Goal: Book appointment/travel/reservation

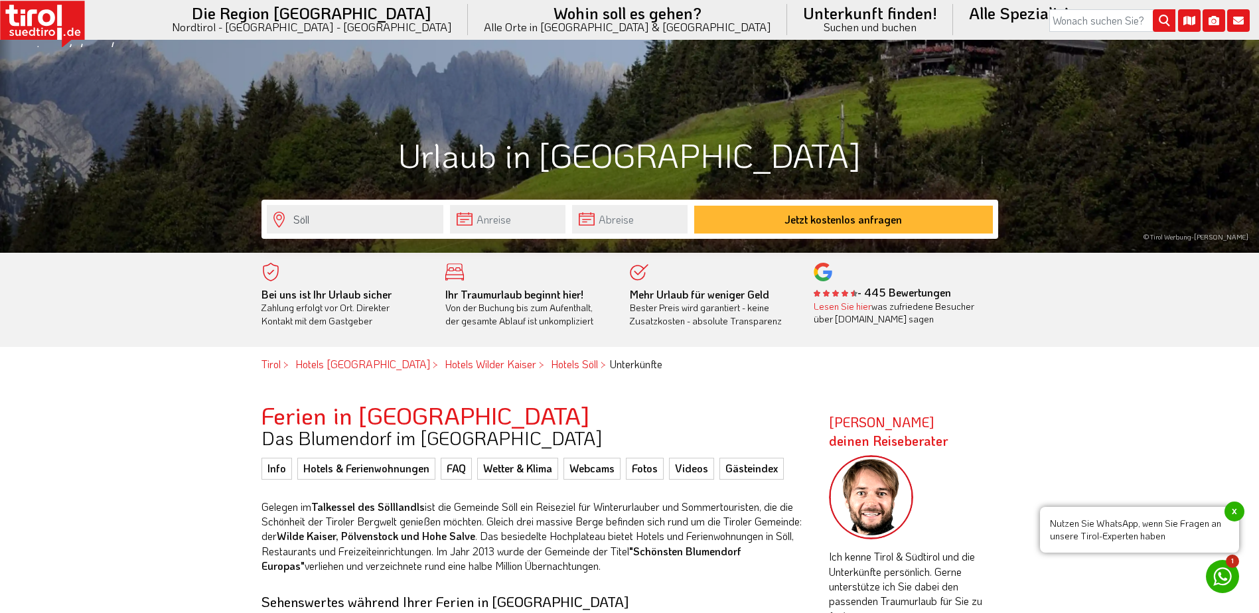
scroll to position [398, 0]
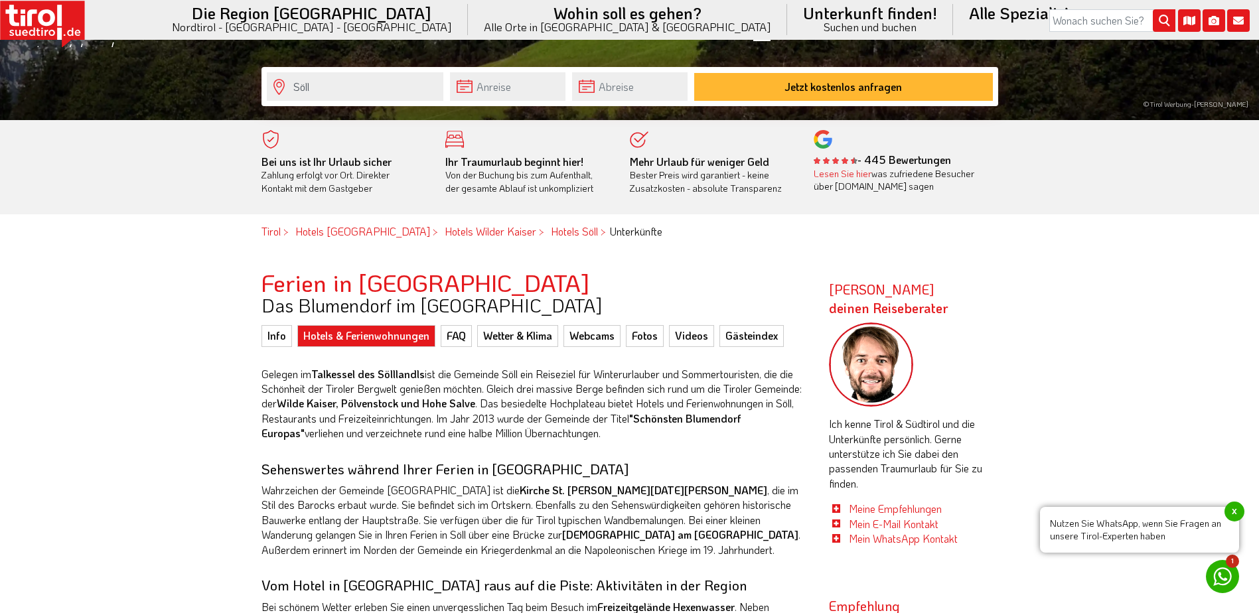
click at [360, 341] on link "Hotels & Ferienwohnungen" at bounding box center [366, 335] width 138 height 21
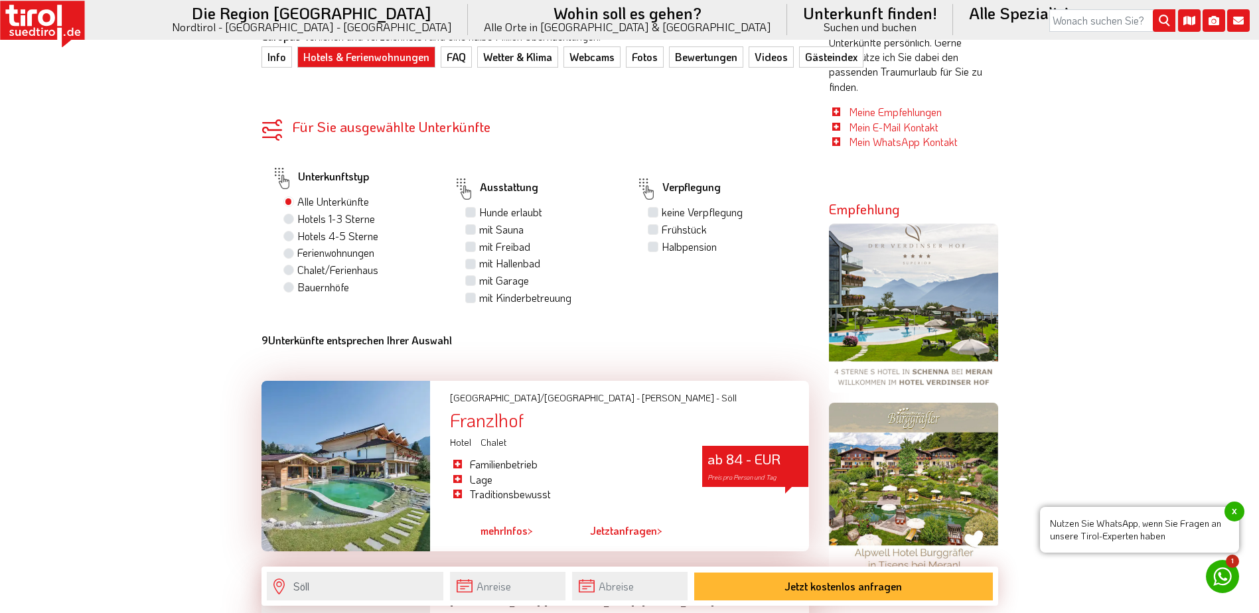
scroll to position [796, 0]
click at [297, 240] on label "Hotels 4-5 Sterne" at bounding box center [337, 235] width 81 height 15
click at [292, 240] on input "Hotels 4-5 Sterne" at bounding box center [290, 235] width 9 height 9
radio input "true"
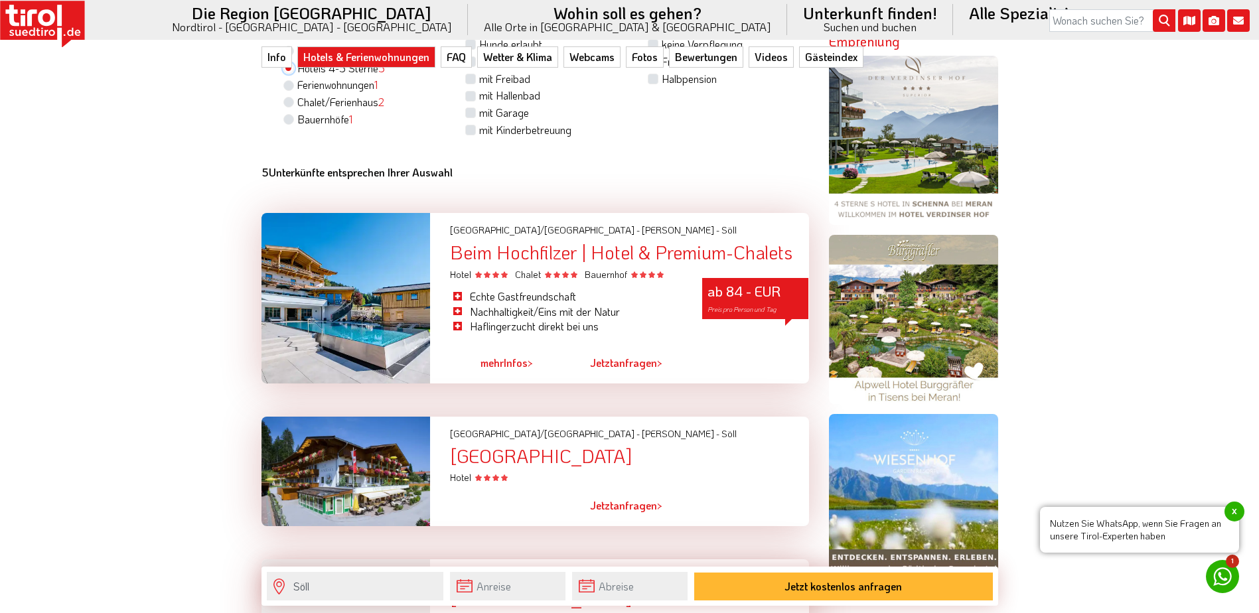
scroll to position [996, 0]
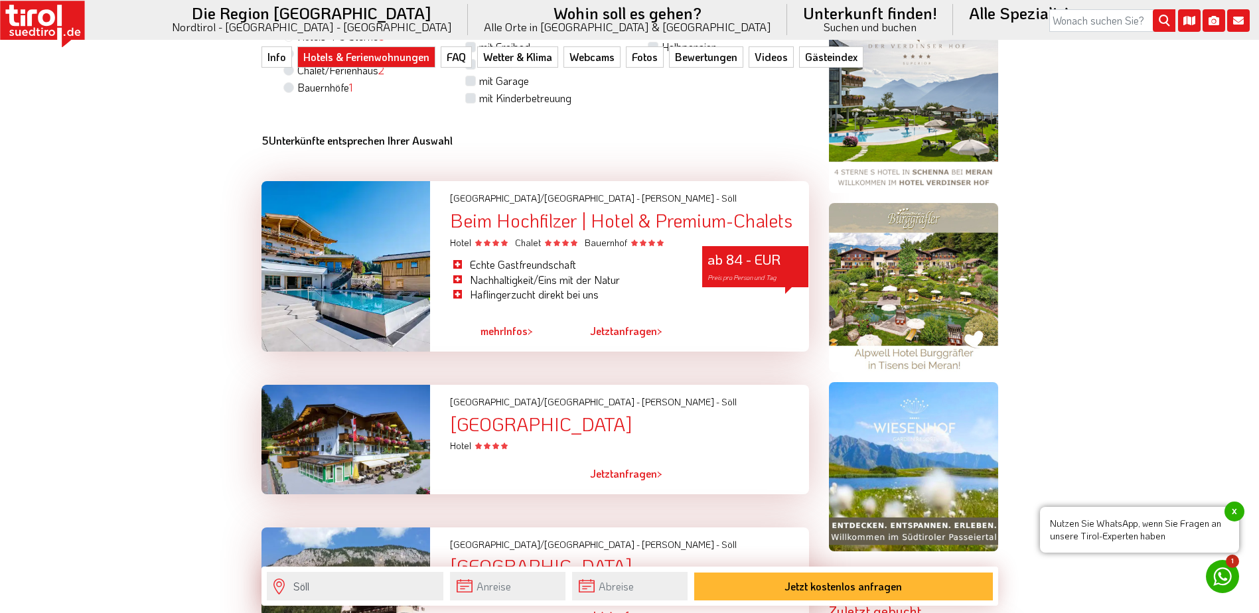
click at [394, 271] on div at bounding box center [346, 266] width 169 height 171
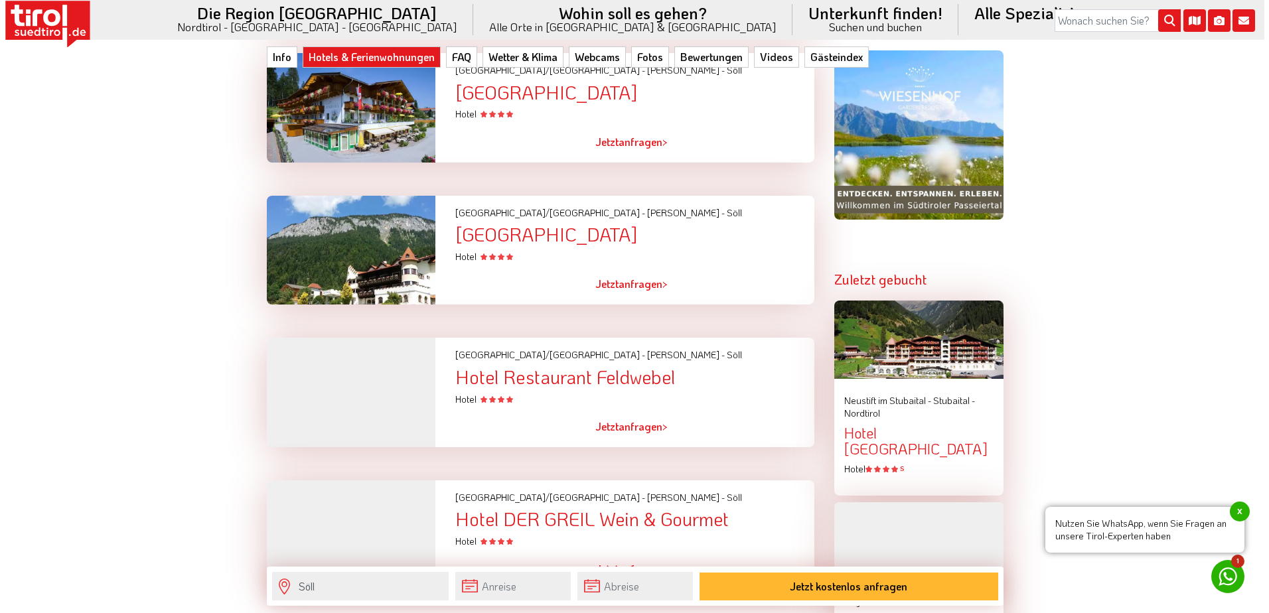
scroll to position [1261, 0]
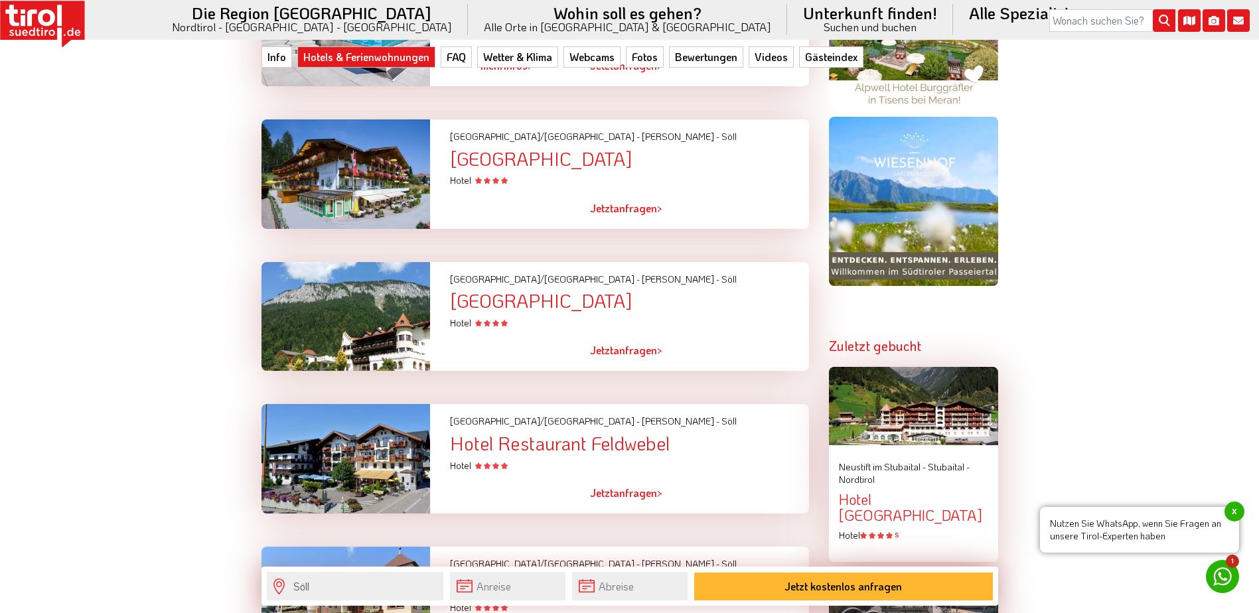
click at [495, 299] on div "Hotel Alpenschlössl" at bounding box center [629, 301] width 358 height 21
click at [578, 299] on div "Hotel Alpenschlössl" at bounding box center [629, 301] width 358 height 21
click at [626, 352] on link "Jetzt anfragen >" at bounding box center [626, 351] width 72 height 31
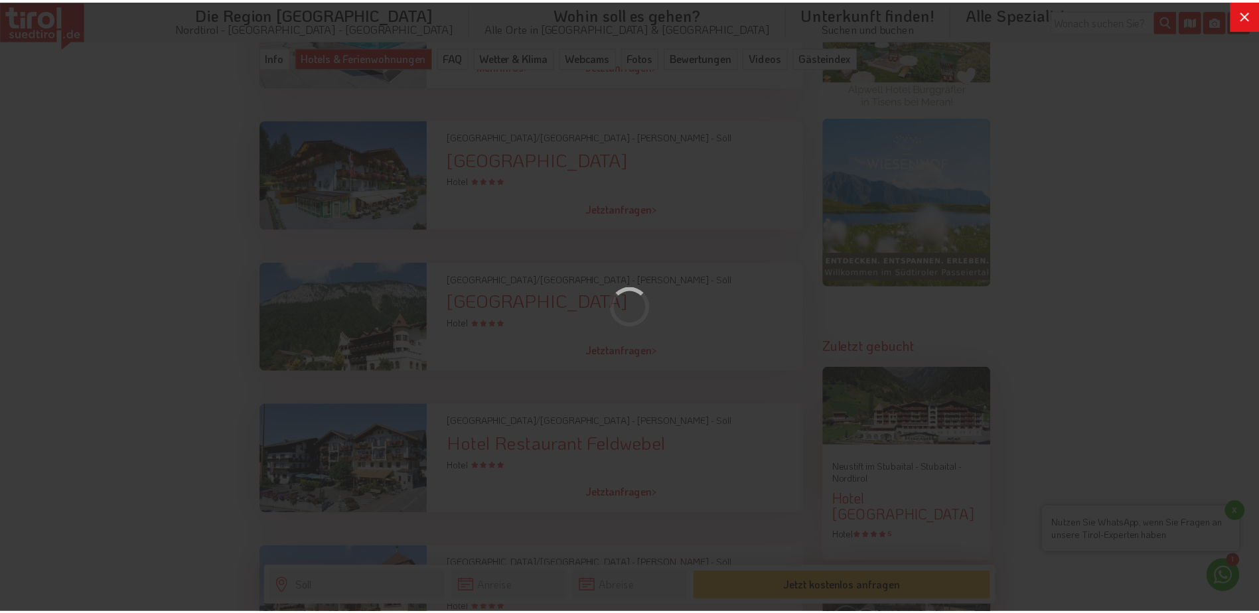
scroll to position [0, 0]
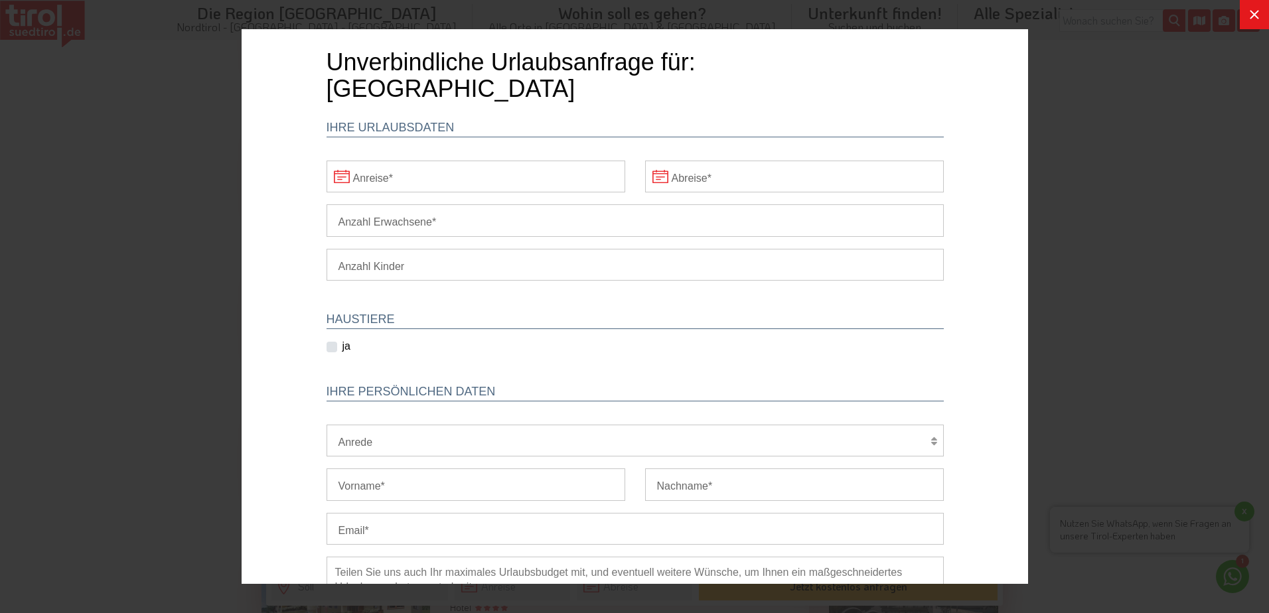
click at [1251, 8] on icon at bounding box center [1255, 15] width 16 height 16
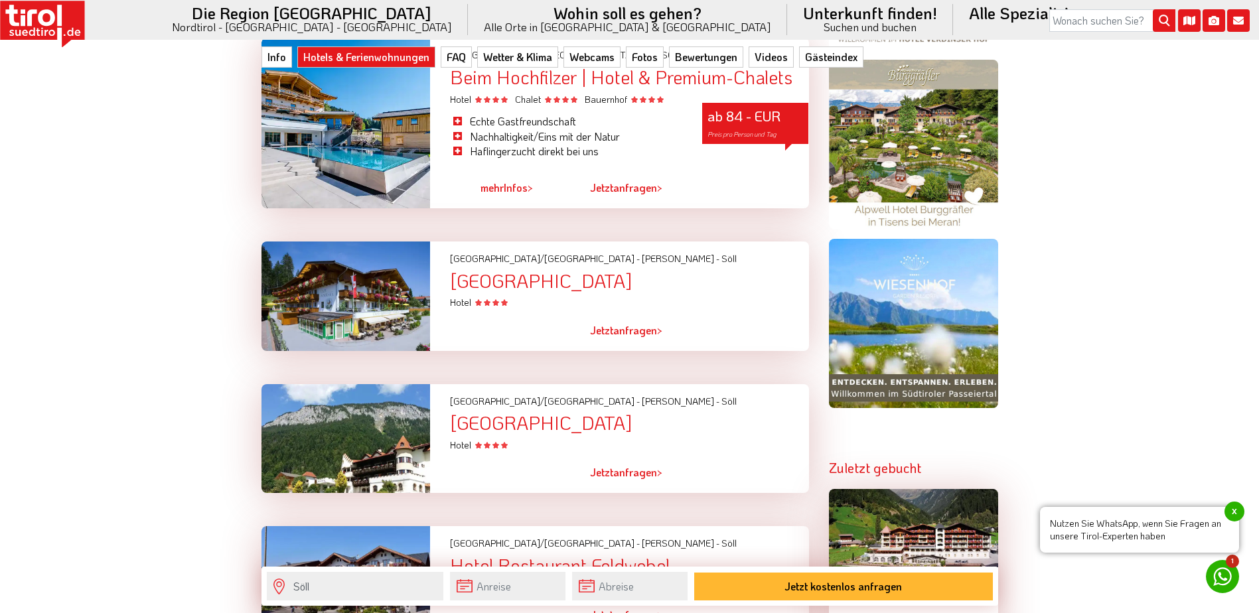
scroll to position [1128, 0]
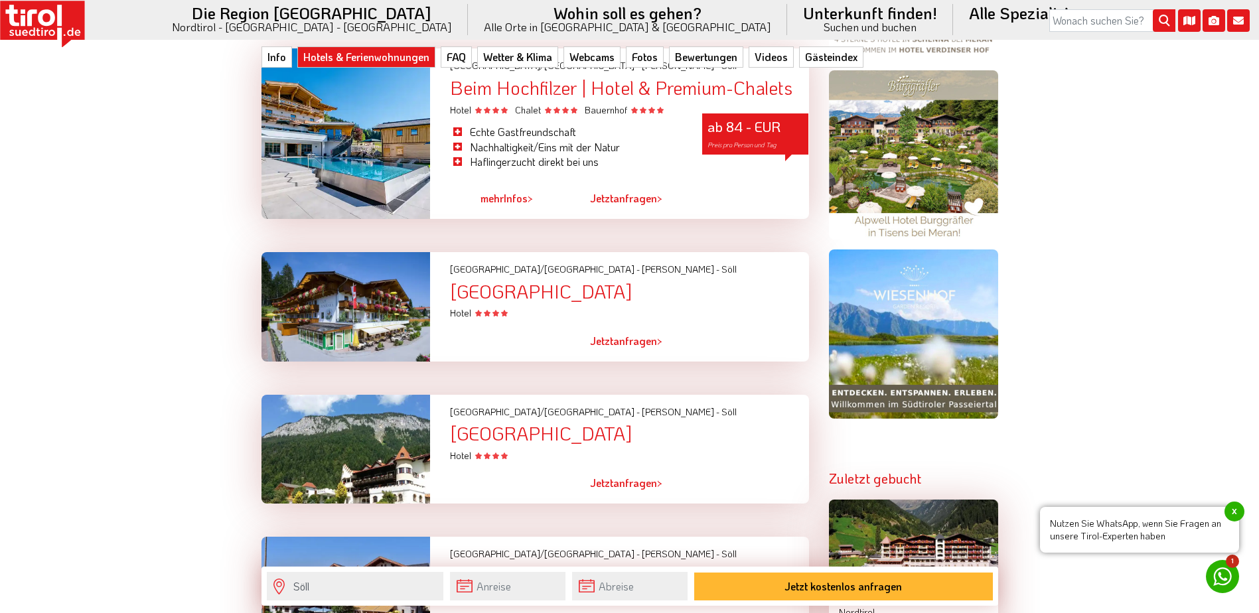
click at [557, 292] on div "Hotel Alpenpanorama" at bounding box center [629, 291] width 358 height 21
click at [380, 297] on div at bounding box center [346, 307] width 189 height 110
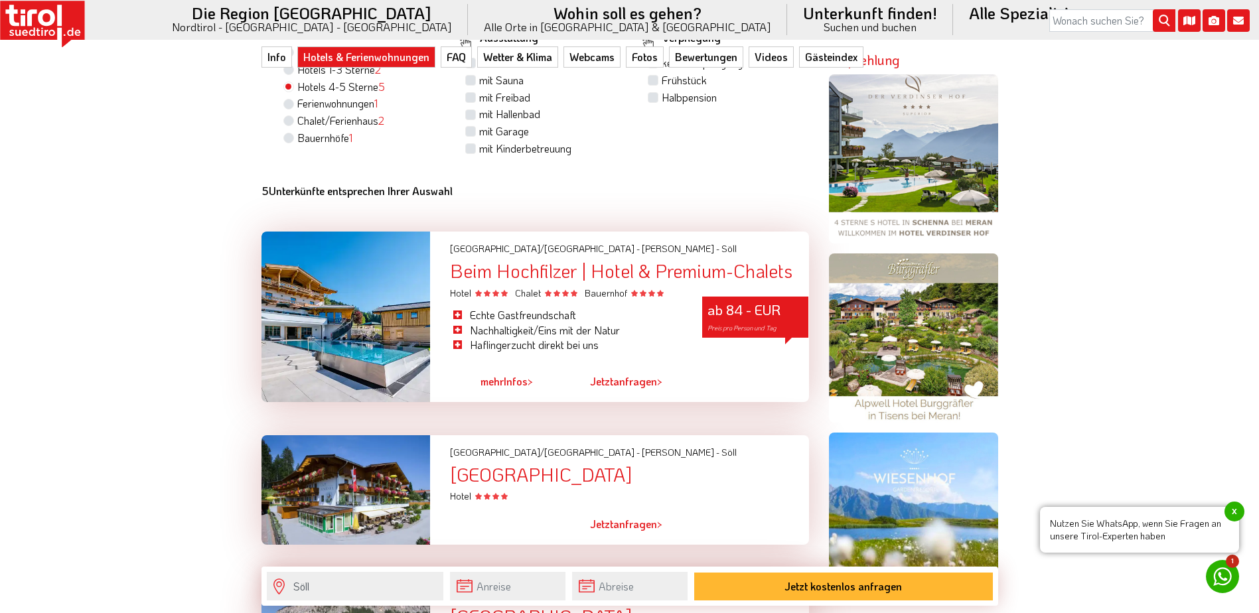
scroll to position [929, 0]
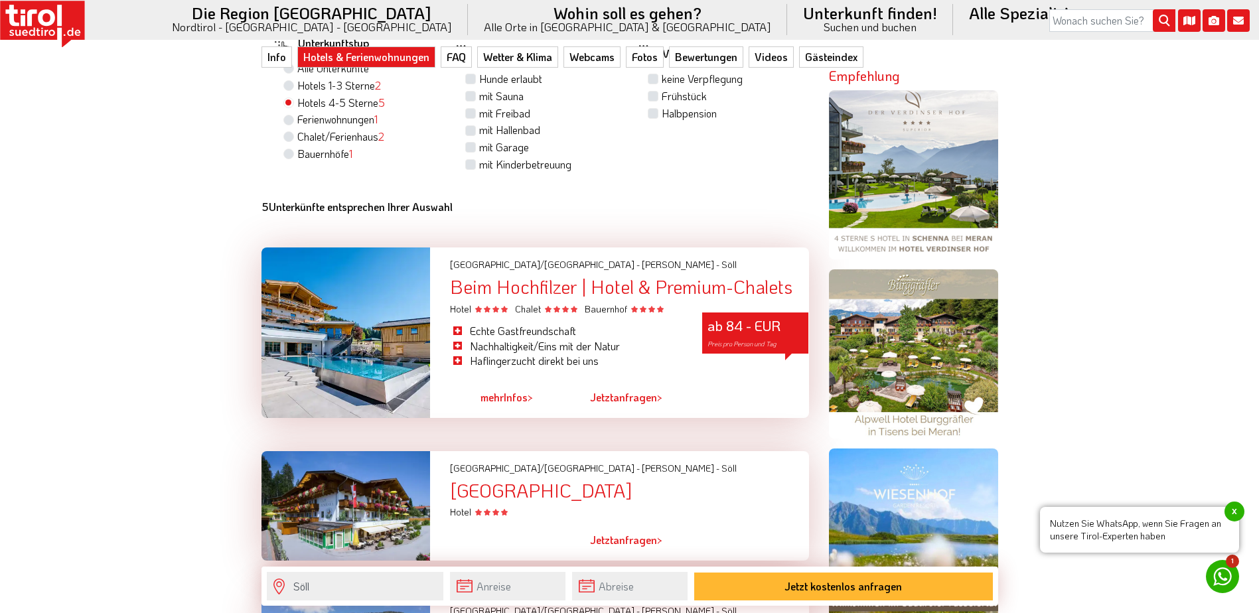
click at [509, 396] on link "mehr Infos >" at bounding box center [507, 397] width 52 height 31
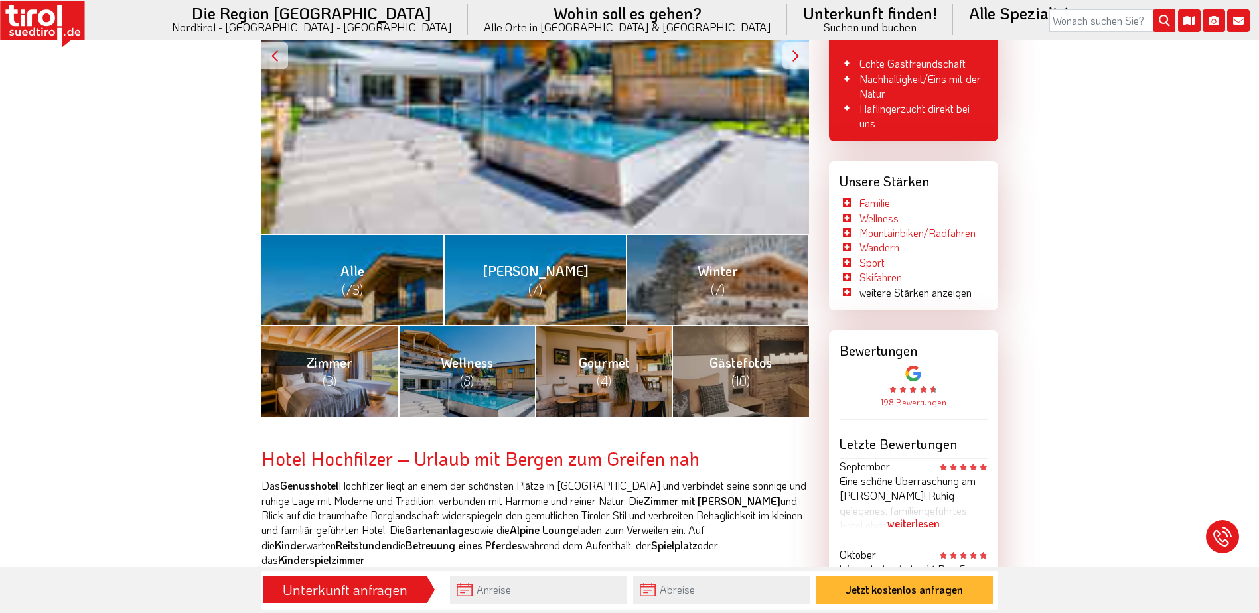
scroll to position [398, 0]
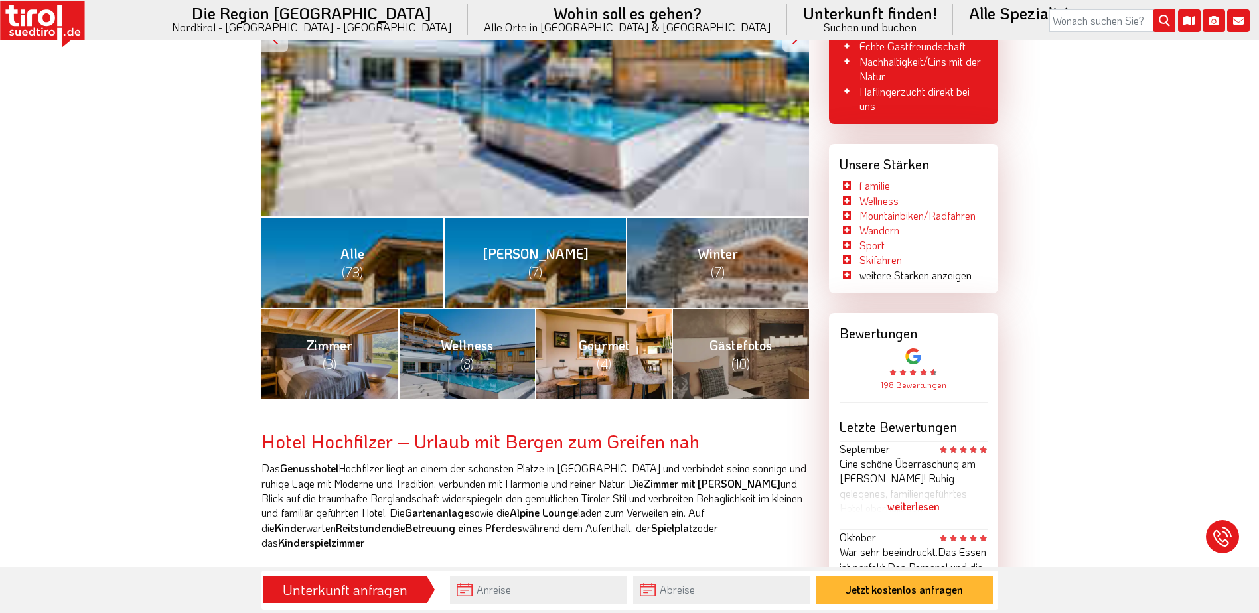
click at [595, 354] on link "Gourmet (4)" at bounding box center [603, 354] width 137 height 92
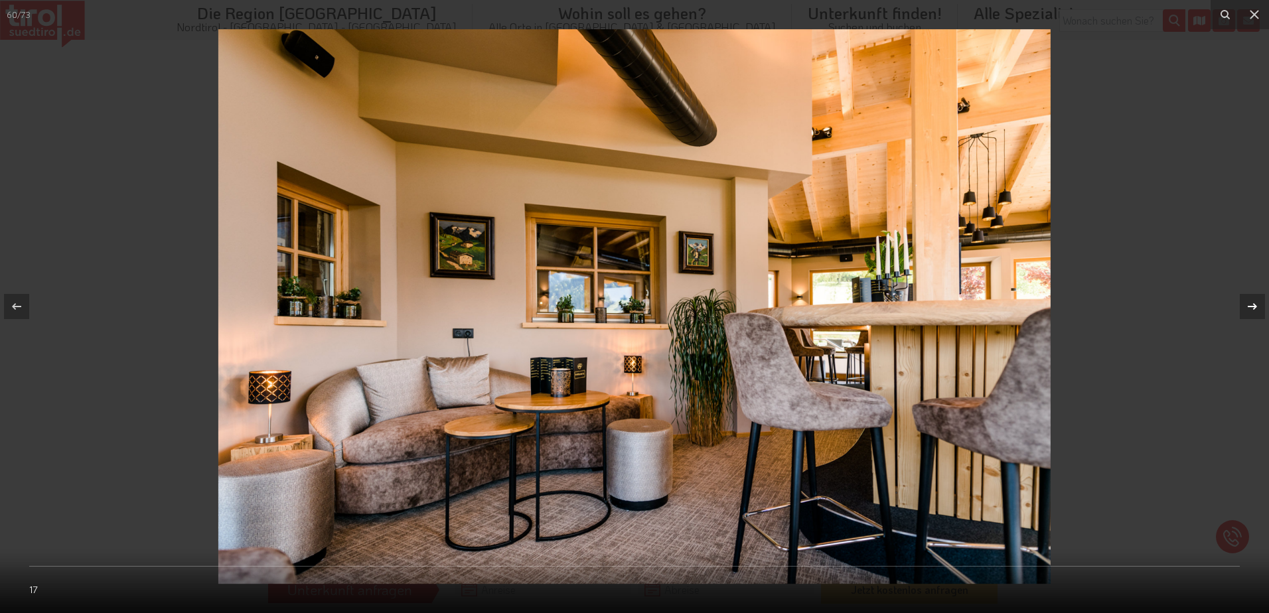
click at [1252, 305] on icon at bounding box center [1253, 307] width 16 height 16
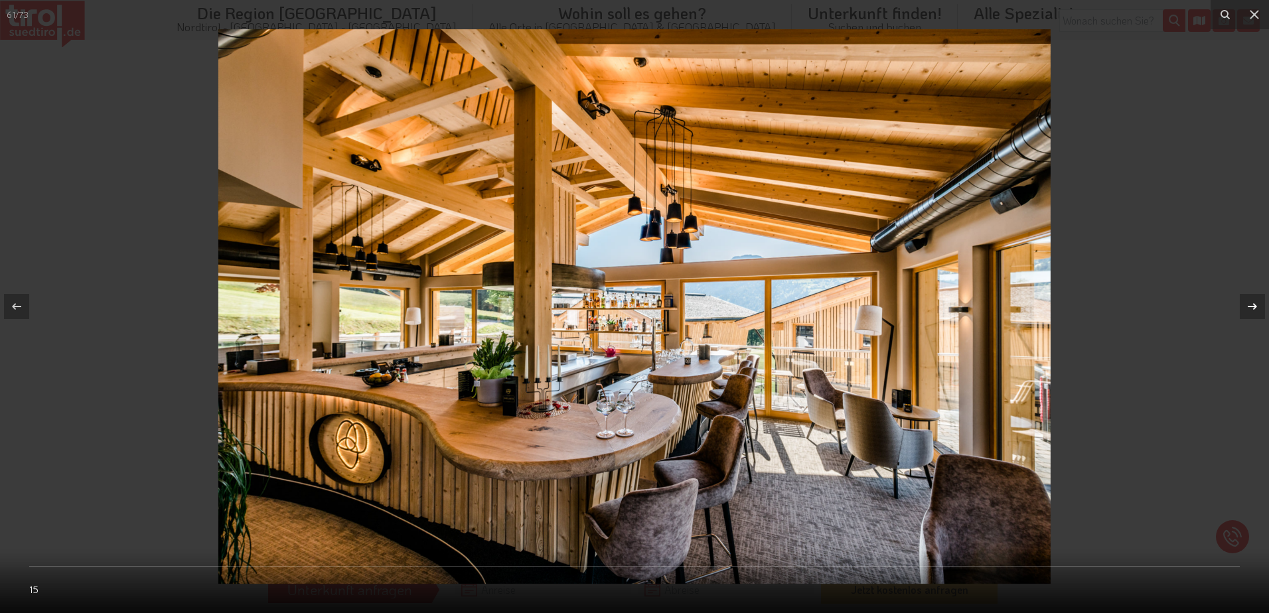
click at [1252, 305] on icon at bounding box center [1253, 307] width 16 height 16
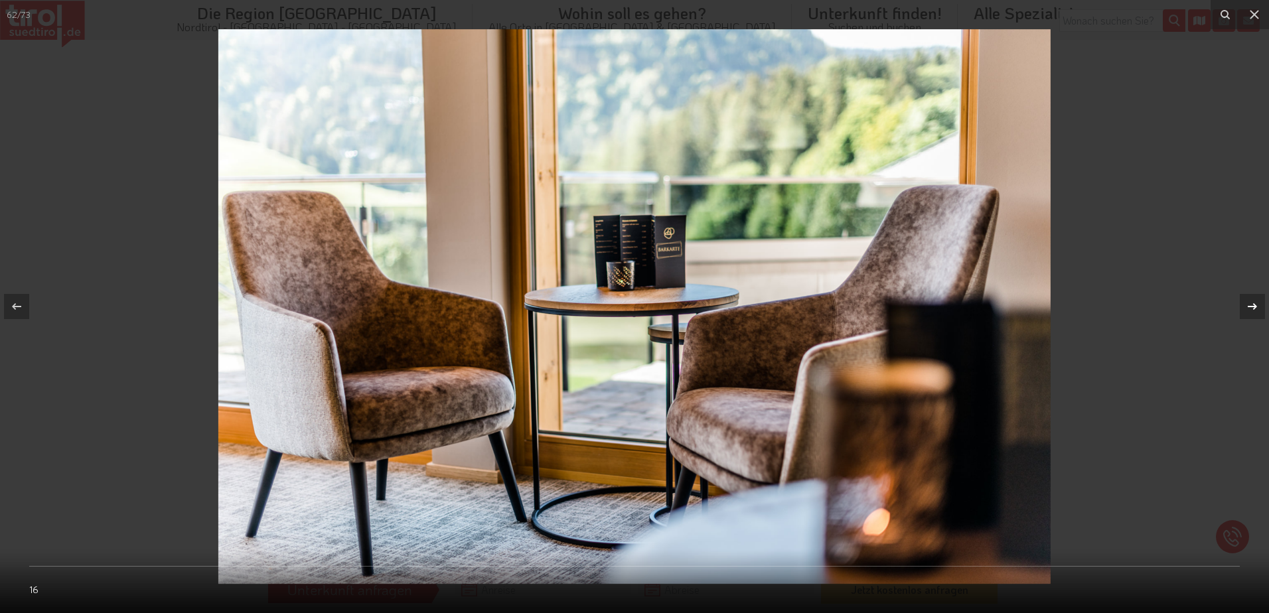
click at [1252, 305] on icon at bounding box center [1253, 307] width 16 height 16
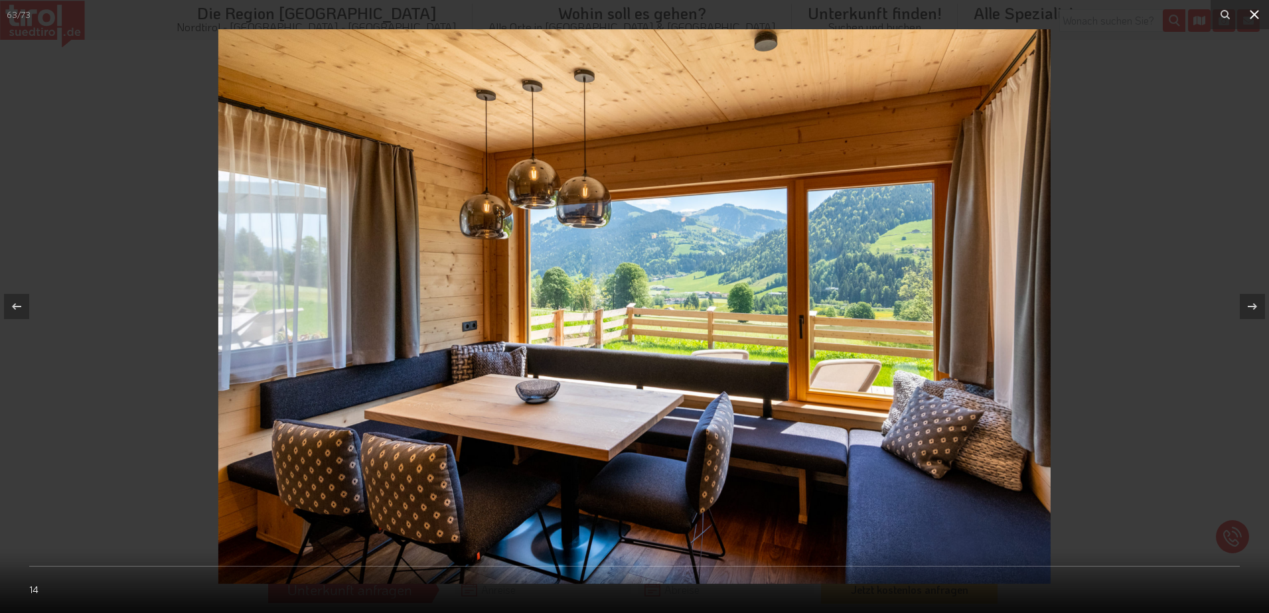
click at [1258, 14] on icon at bounding box center [1255, 15] width 16 height 16
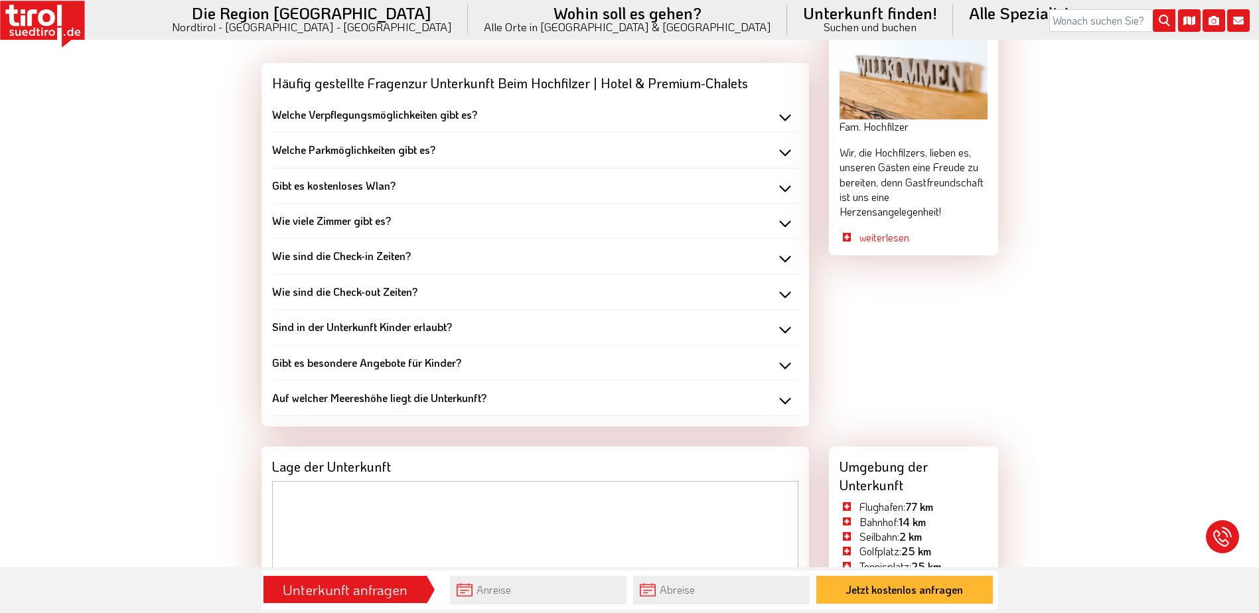
scroll to position [1261, 0]
click at [455, 107] on div "Welche Verpflegungsmöglichkeiten gibt es?" at bounding box center [535, 114] width 526 height 15
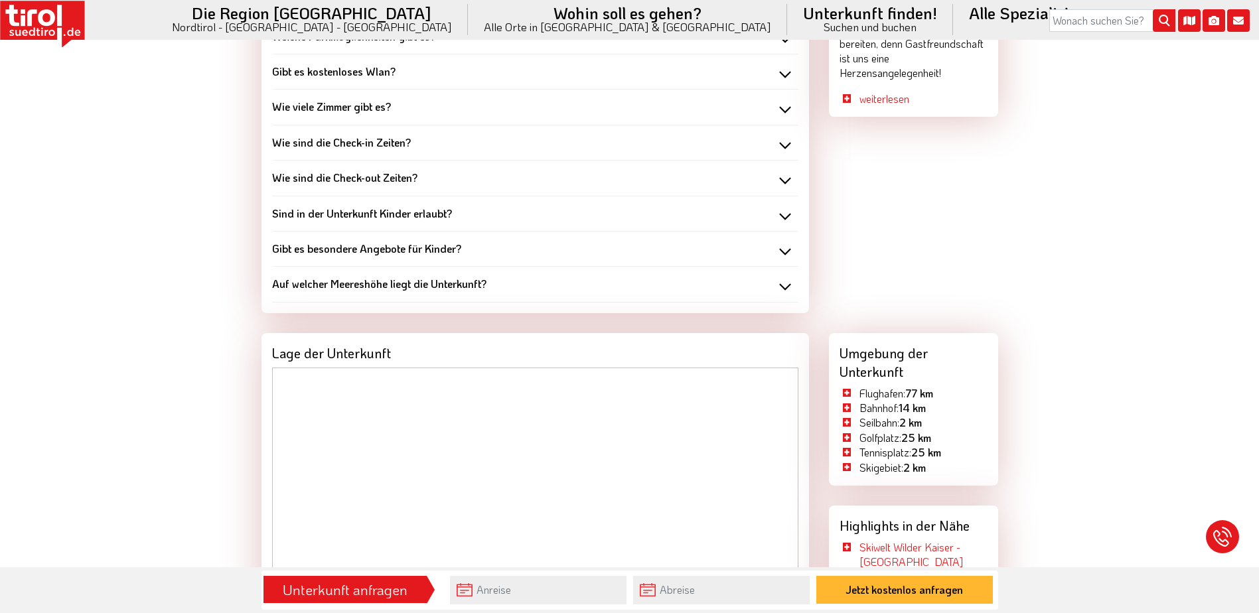
scroll to position [1394, 0]
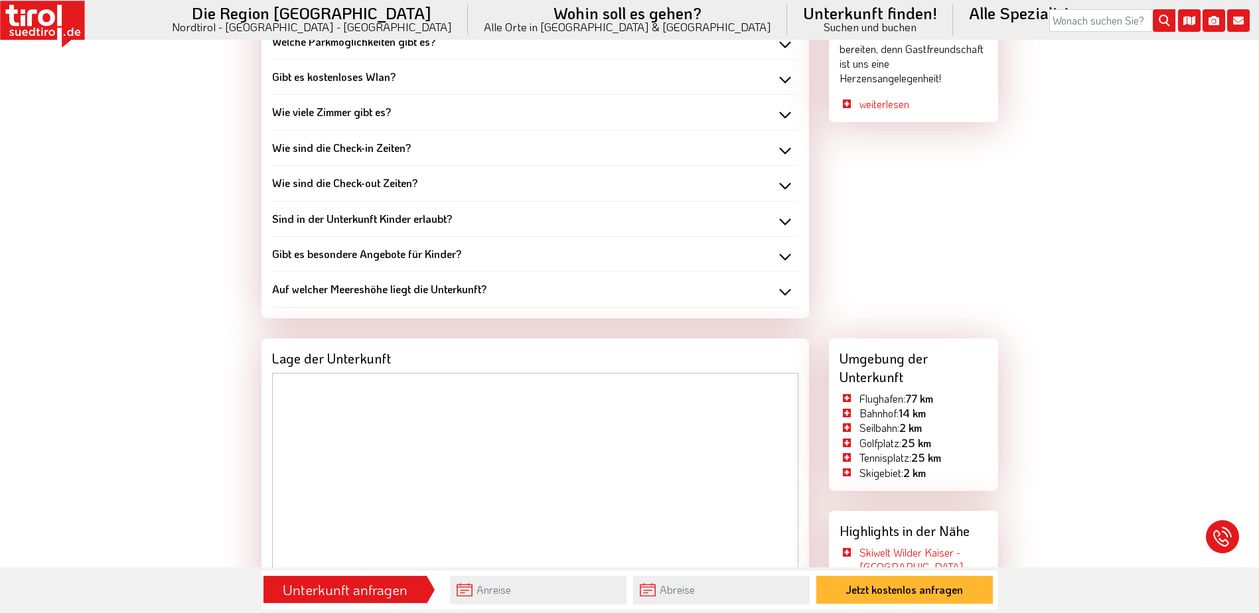
click at [423, 282] on b "Auf welcher Meereshöhe liegt die Unterkunft?" at bounding box center [379, 289] width 214 height 14
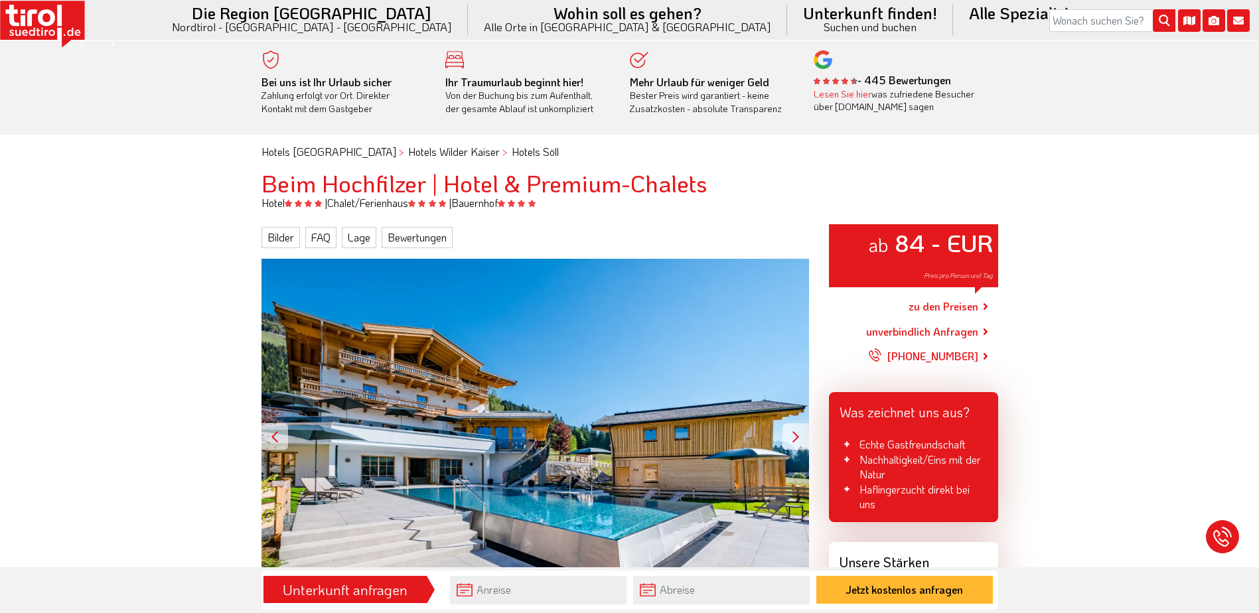
click at [955, 305] on link "zu den Preisen" at bounding box center [944, 306] width 70 height 33
